Goal: Complete application form

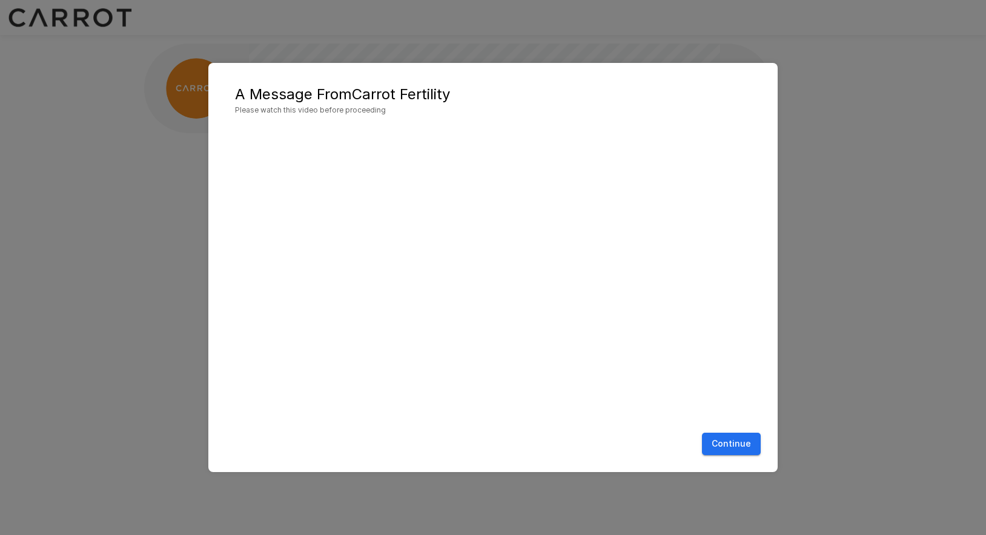
click at [742, 444] on button "Continue" at bounding box center [731, 444] width 59 height 22
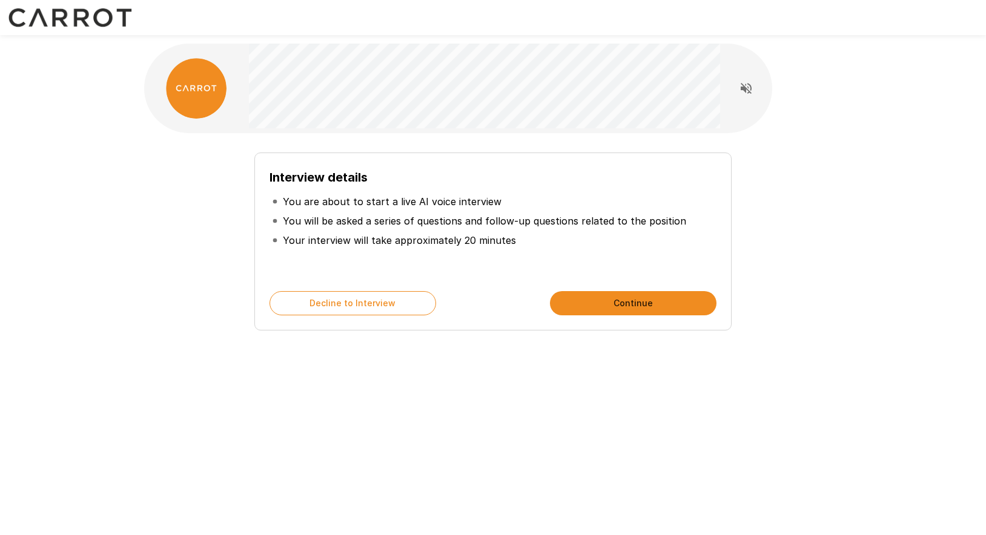
click at [658, 306] on button "Continue" at bounding box center [633, 303] width 167 height 24
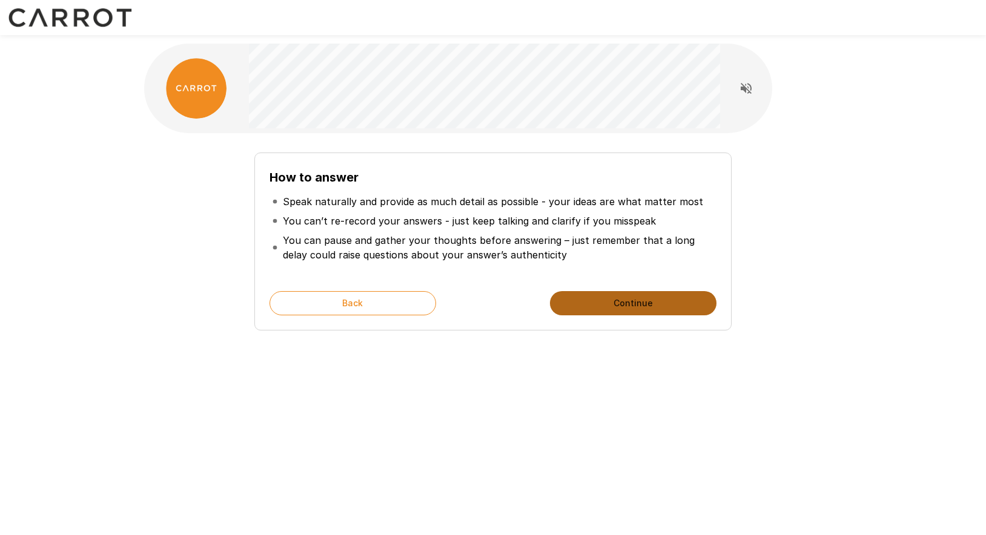
click at [658, 306] on button "Continue" at bounding box center [633, 303] width 167 height 24
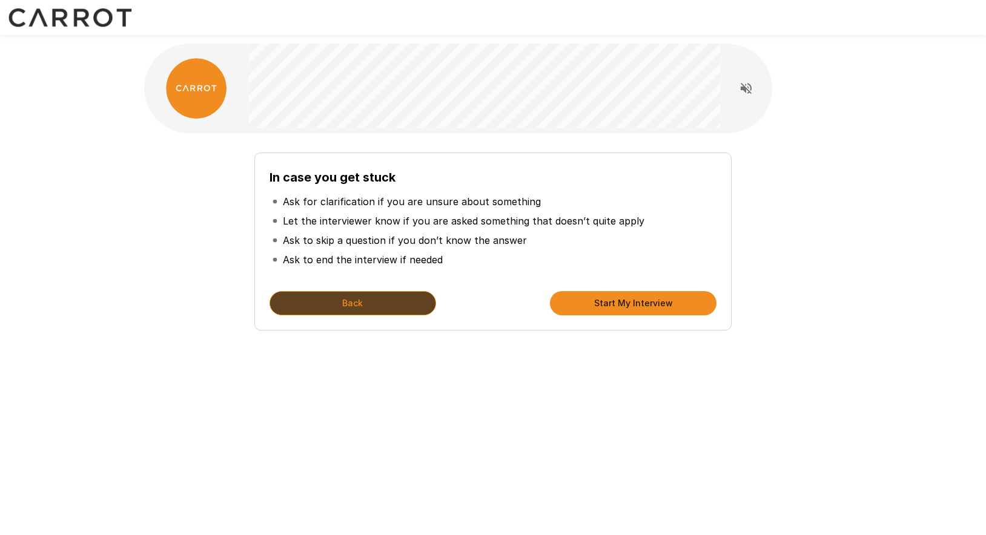
click at [359, 305] on button "Back" at bounding box center [352, 303] width 167 height 24
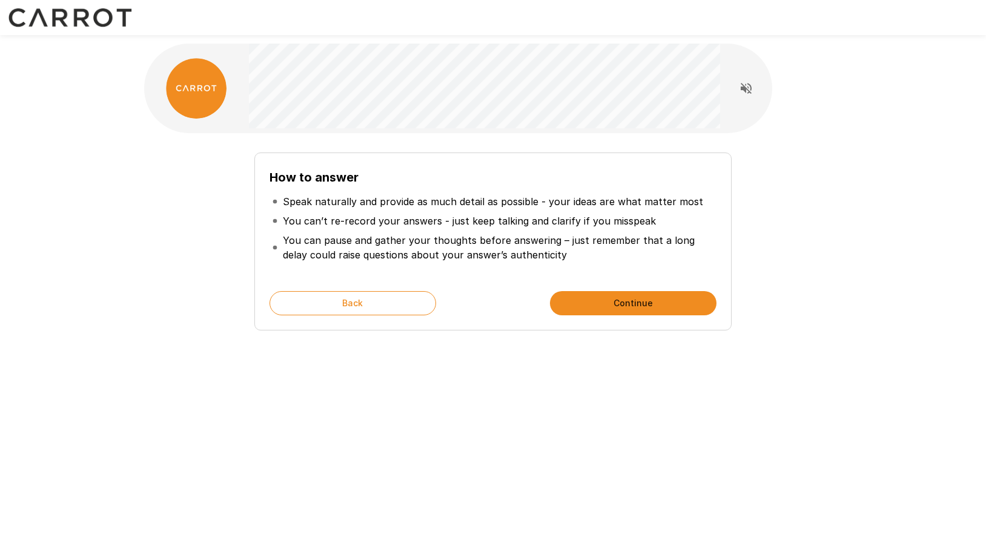
click at [619, 304] on button "Continue" at bounding box center [633, 303] width 167 height 24
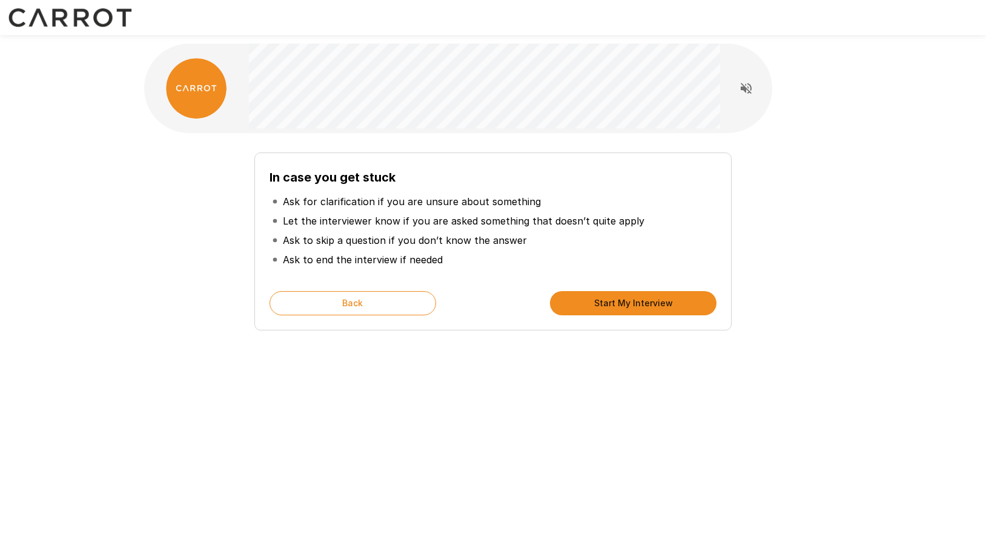
click at [619, 304] on button "Start My Interview" at bounding box center [633, 303] width 167 height 24
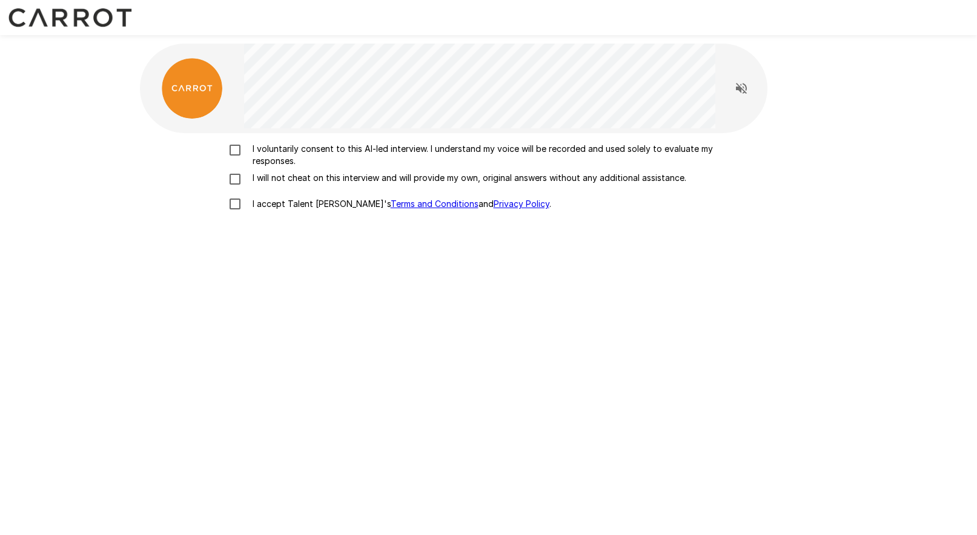
click at [293, 156] on p "I voluntarily consent to this AI-led interview. I understand my voice will be r…" at bounding box center [501, 155] width 507 height 24
click at [294, 182] on p "I will not cheat on this interview and will provide my own, original answers wi…" at bounding box center [467, 178] width 438 height 12
click at [277, 208] on p "I accept Talent Llama's Terms and Conditions and Privacy Policy ." at bounding box center [399, 204] width 303 height 12
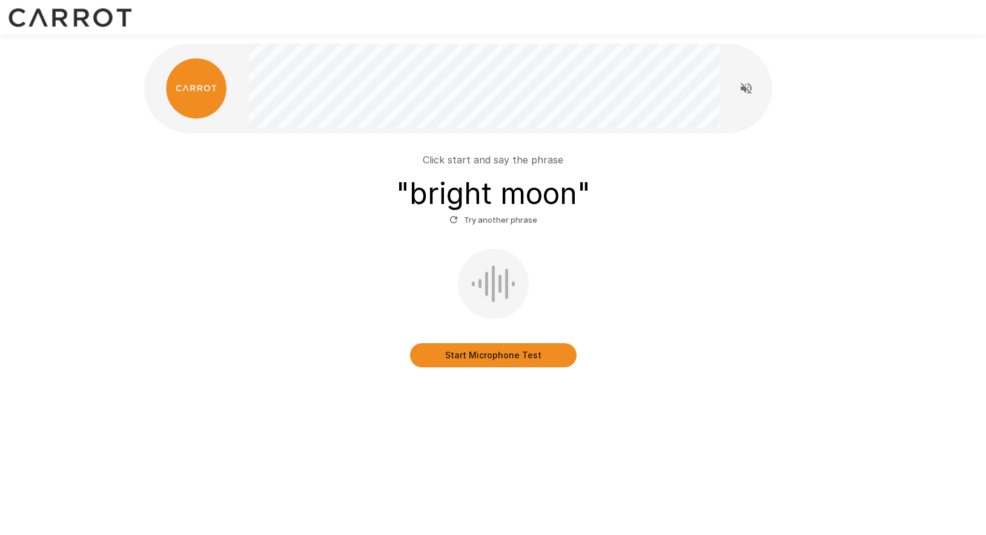
click at [504, 359] on button "Start Microphone Test" at bounding box center [493, 355] width 167 height 24
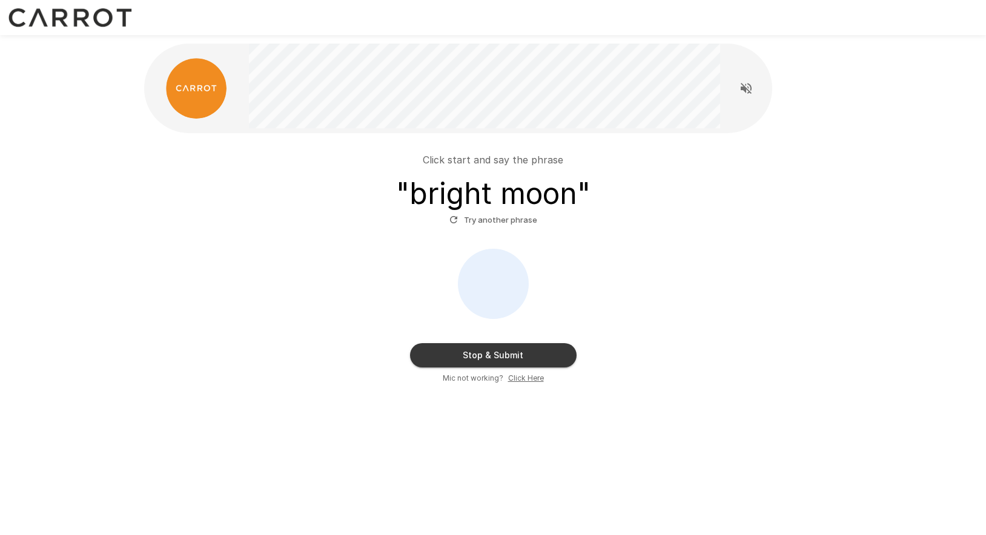
click at [522, 377] on u "Click Here" at bounding box center [526, 378] width 36 height 9
click at [806, 205] on div "Click start and say the phrase " bright moon " Try another phrase" at bounding box center [493, 191] width 688 height 77
click at [749, 89] on icon "Read questions aloud" at bounding box center [746, 88] width 15 height 15
click at [511, 351] on button "Stop & Submit" at bounding box center [493, 355] width 167 height 24
click at [659, 237] on div "Click start and say the phrase " bright moon " Try another phrase" at bounding box center [493, 232] width 688 height 178
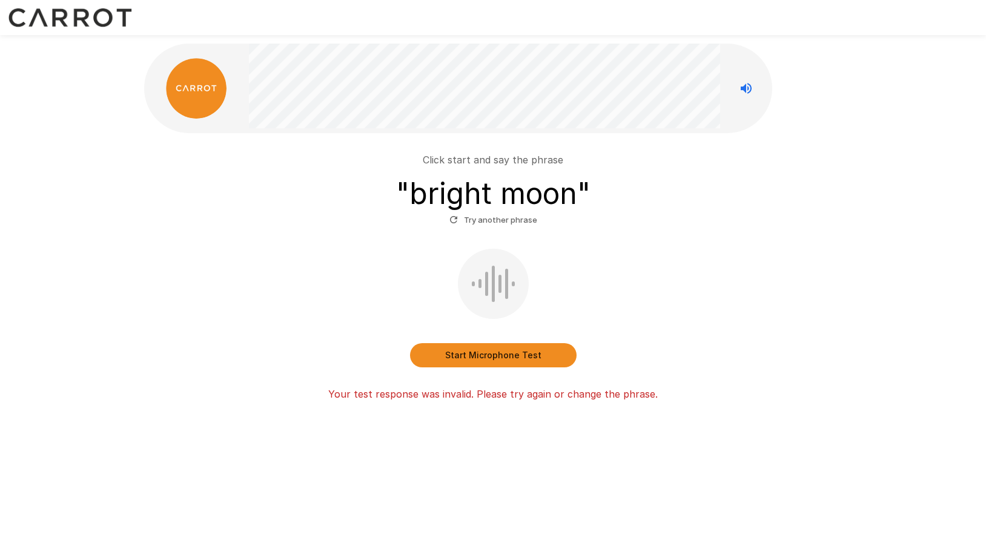
click at [516, 354] on button "Start Microphone Test" at bounding box center [493, 355] width 167 height 24
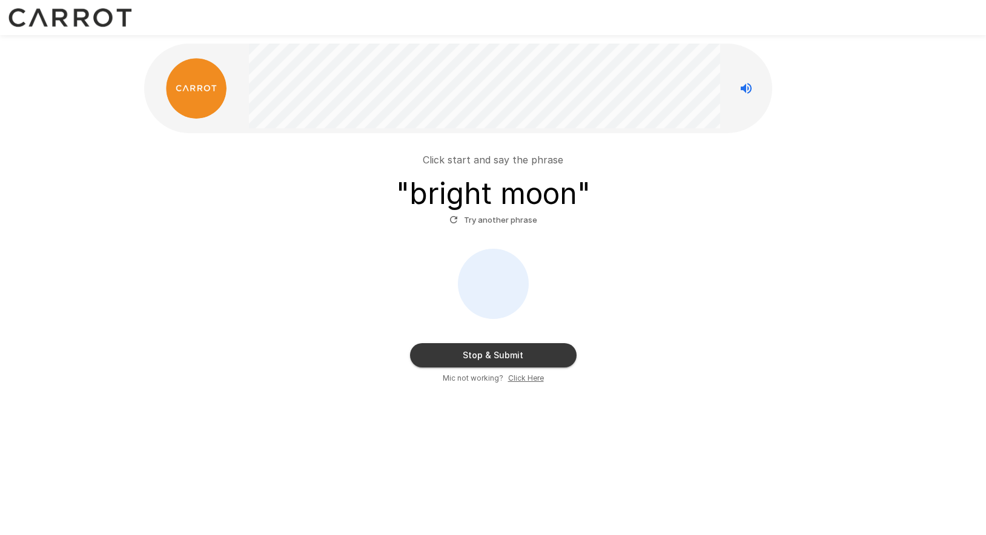
click at [547, 348] on button "Stop & Submit" at bounding box center [493, 355] width 167 height 24
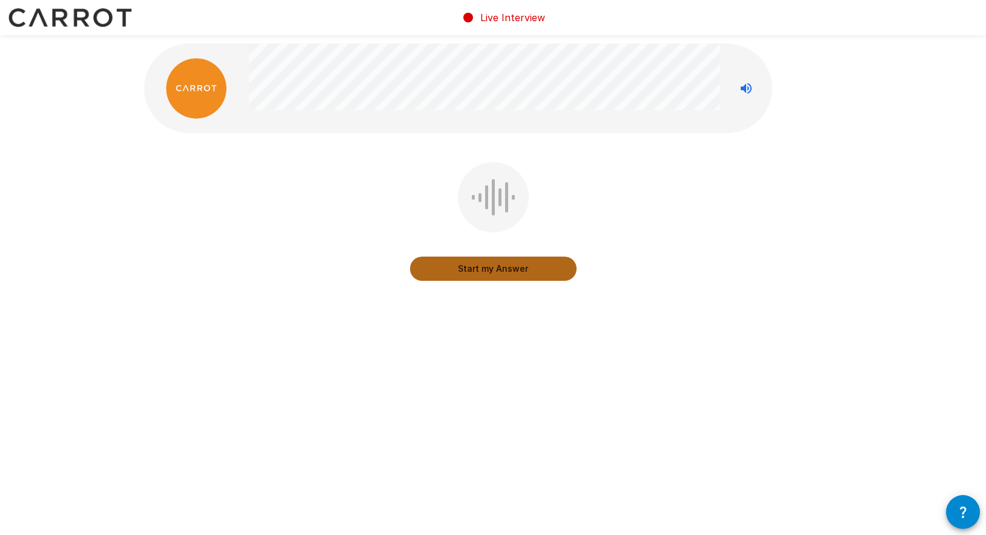
click at [508, 276] on button "Start my Answer" at bounding box center [493, 269] width 167 height 24
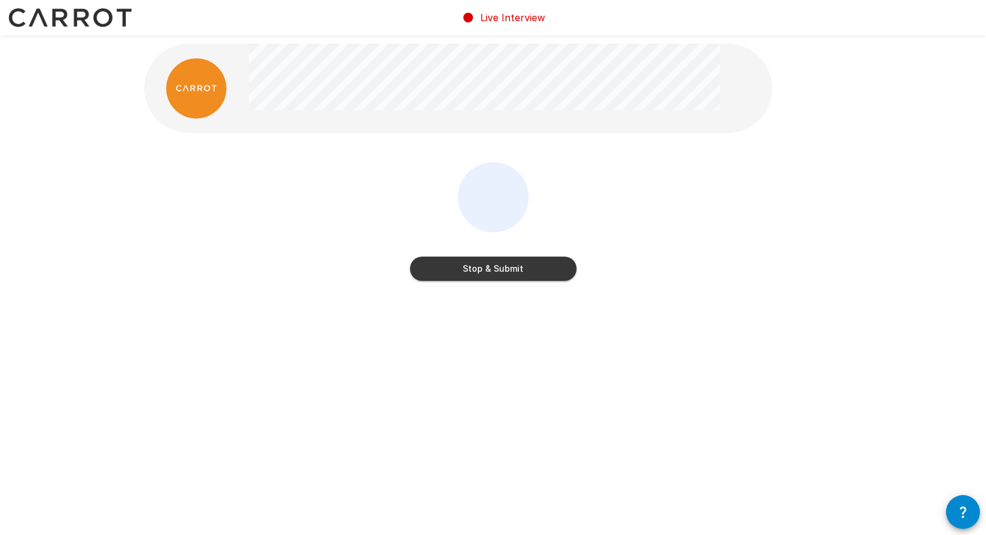
click at [508, 276] on button "Stop & Submit" at bounding box center [493, 269] width 167 height 24
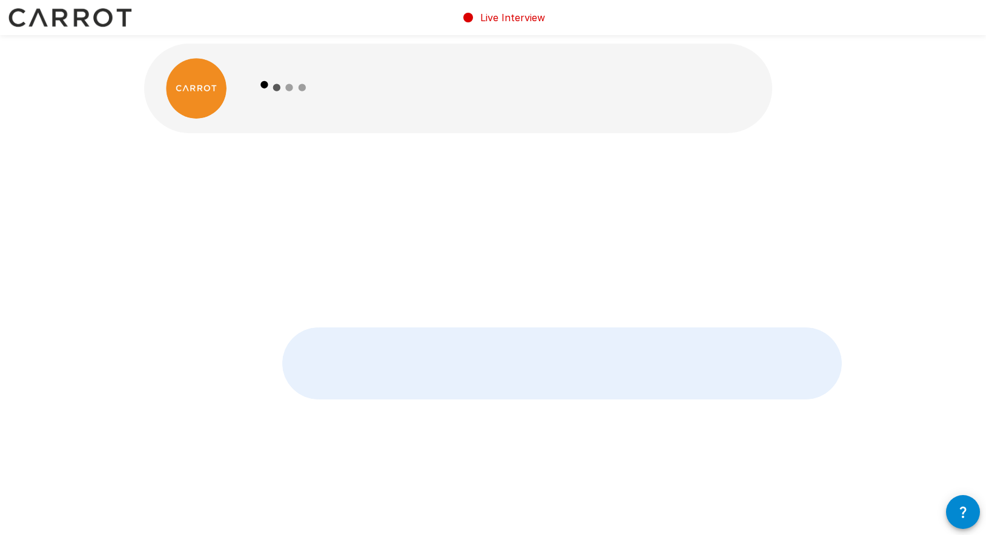
click at [713, 251] on div at bounding box center [493, 230] width 698 height 136
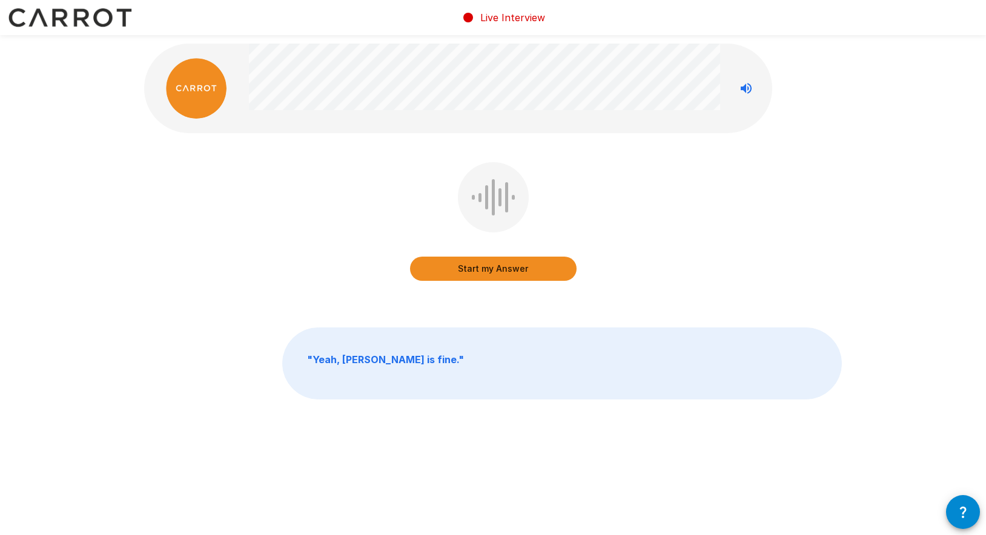
click at [536, 269] on button "Start my Answer" at bounding box center [493, 269] width 167 height 24
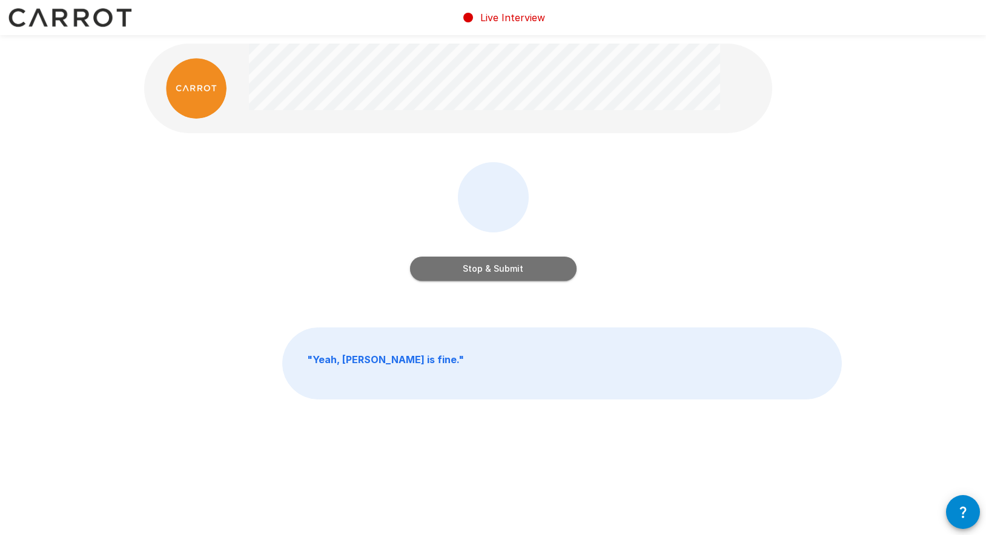
click at [536, 269] on button "Stop & Submit" at bounding box center [493, 269] width 167 height 24
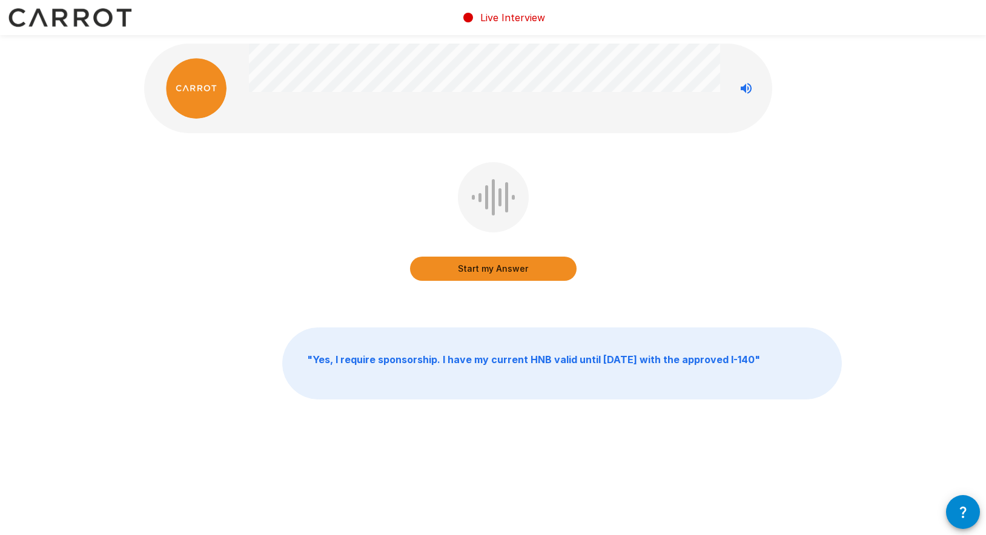
click at [532, 270] on button "Start my Answer" at bounding box center [493, 269] width 167 height 24
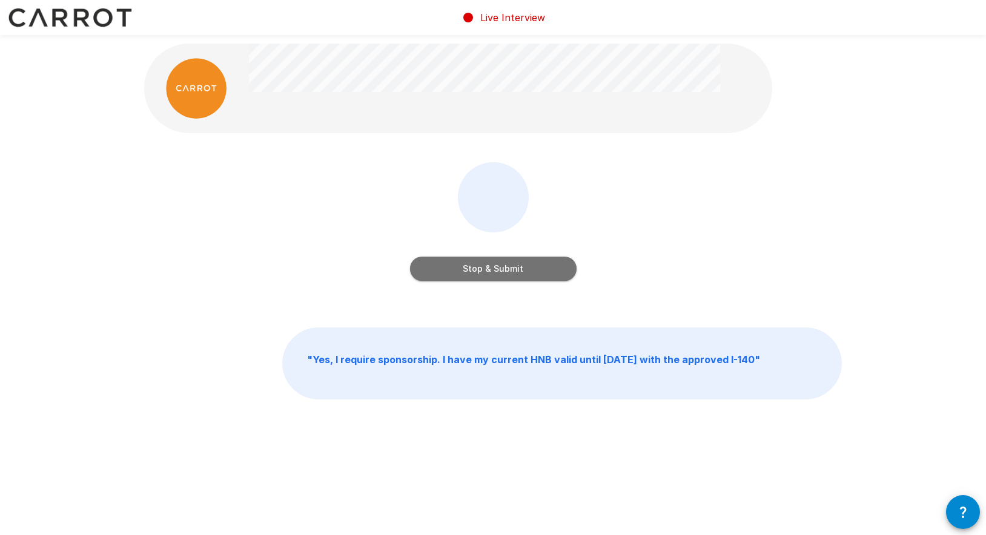
click at [532, 270] on button "Stop & Submit" at bounding box center [493, 269] width 167 height 24
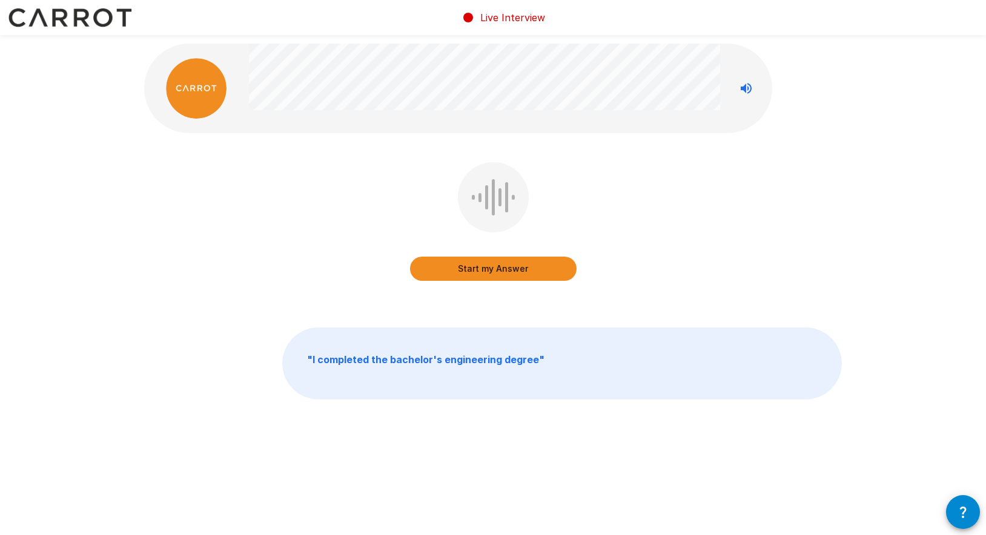
click at [514, 268] on button "Start my Answer" at bounding box center [493, 269] width 167 height 24
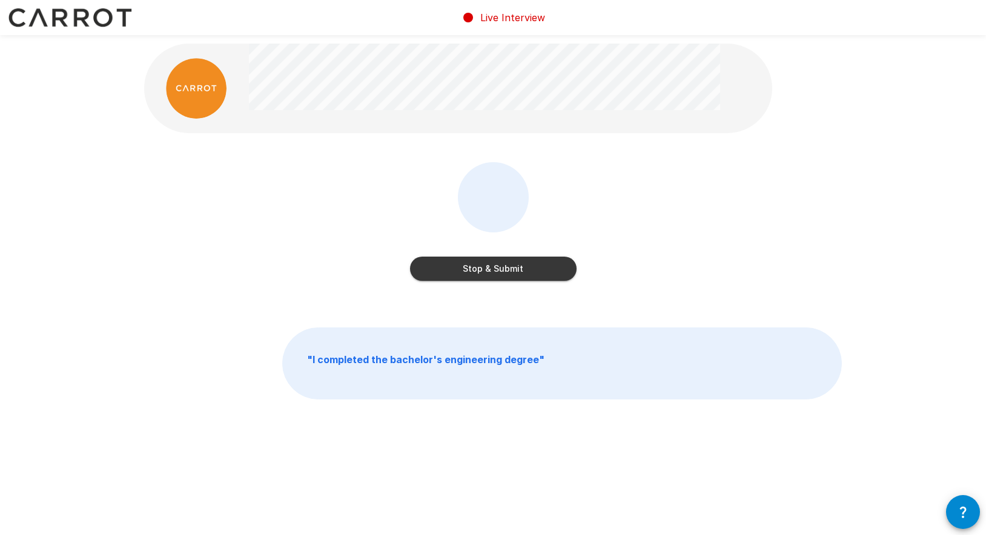
click at [514, 268] on button "Stop & Submit" at bounding box center [493, 269] width 167 height 24
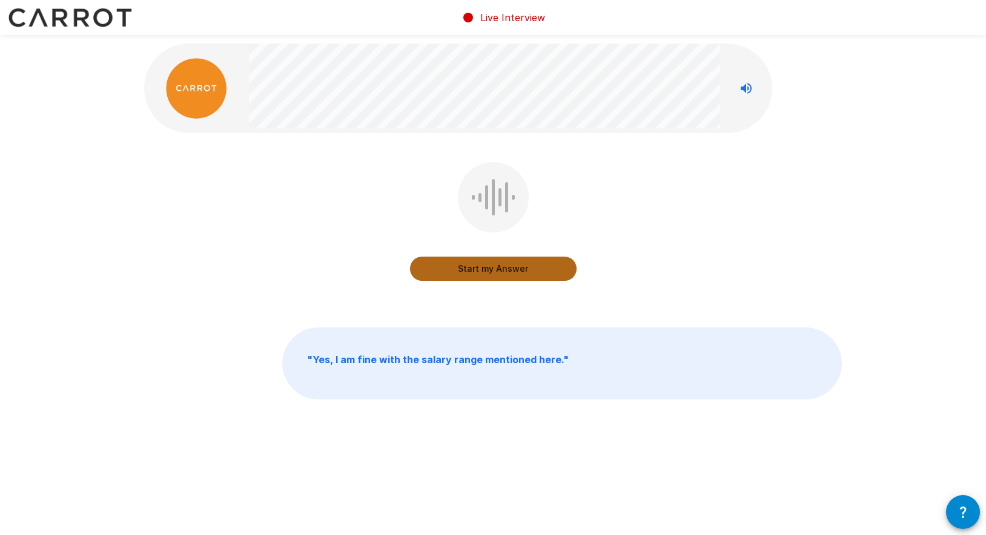
click at [511, 268] on button "Start my Answer" at bounding box center [493, 269] width 167 height 24
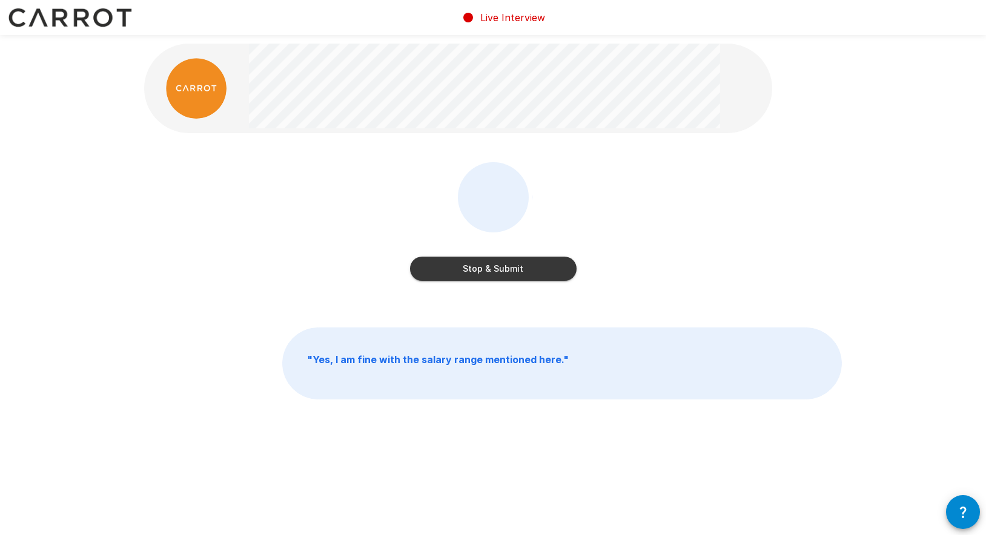
click at [511, 268] on button "Stop & Submit" at bounding box center [493, 269] width 167 height 24
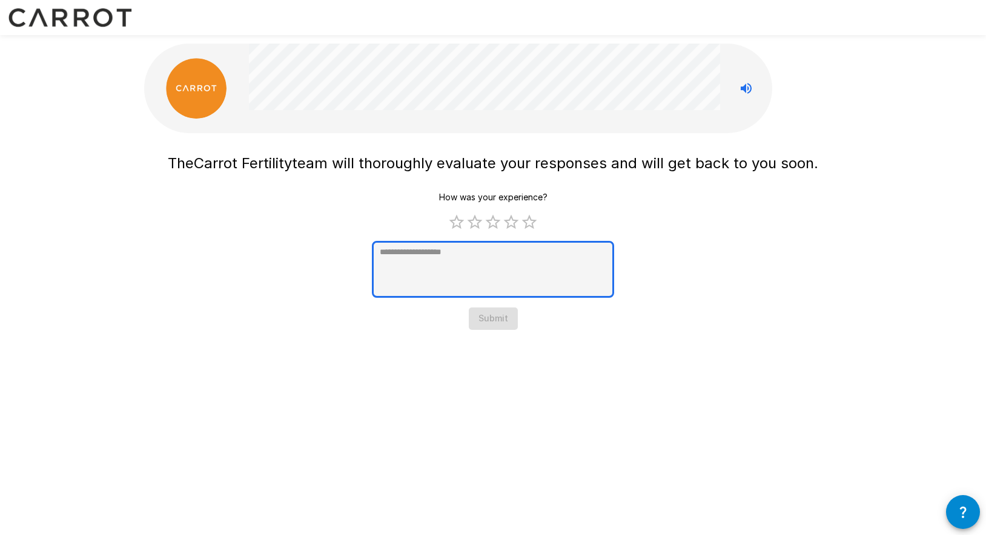
click at [526, 254] on textarea at bounding box center [493, 269] width 242 height 57
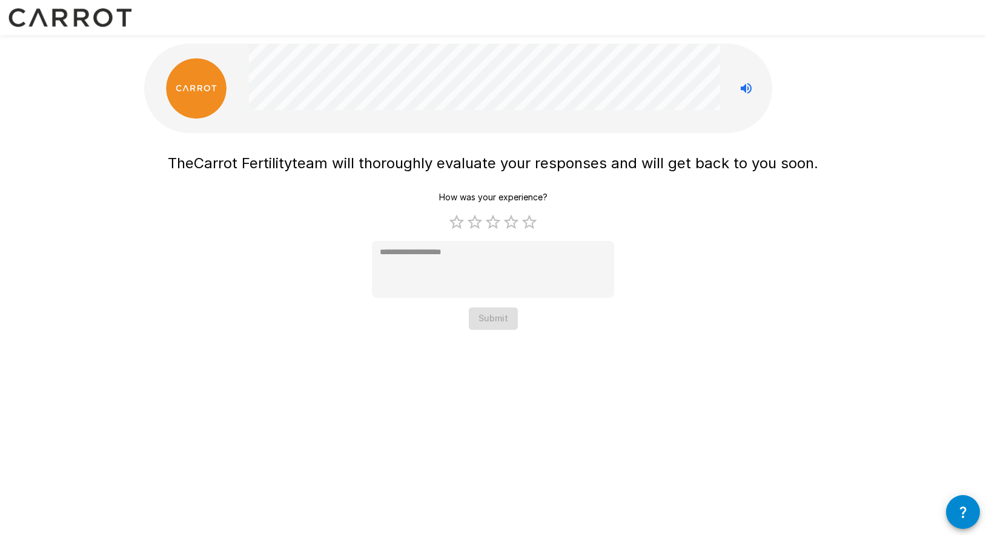
click at [748, 319] on div "The Carrot Fertility team will thoroughly evaluate your responses and will get …" at bounding box center [493, 239] width 650 height 182
click at [531, 225] on label "5 Stars" at bounding box center [529, 222] width 18 height 18
type textarea "*"
click at [499, 318] on button "Submit" at bounding box center [493, 319] width 49 height 22
